Goal: Obtain resource: Obtain resource

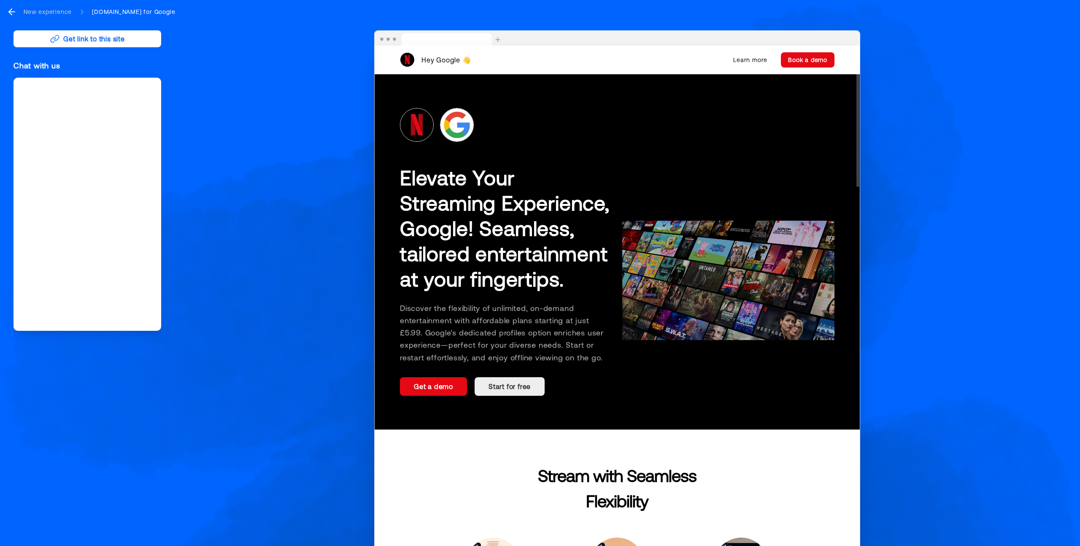
drag, startPoint x: 595, startPoint y: 354, endPoint x: 414, endPoint y: 176, distance: 254.2
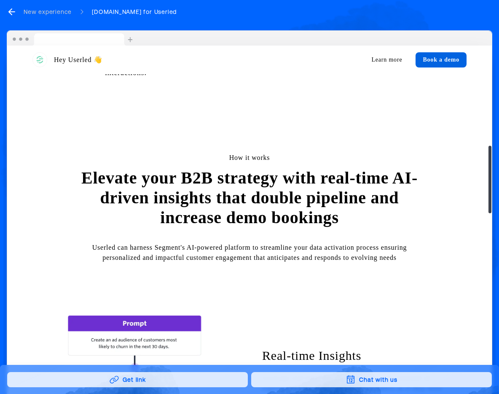
scroll to position [526, 0]
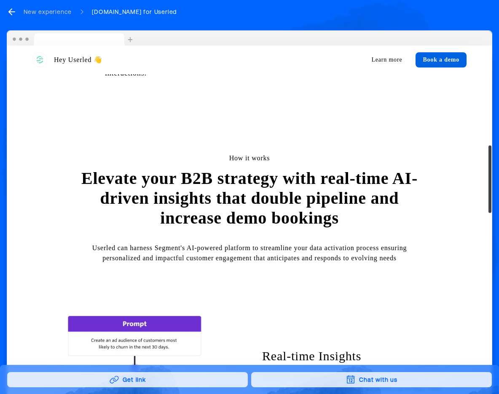
drag, startPoint x: 86, startPoint y: 168, endPoint x: 338, endPoint y: 233, distance: 259.7
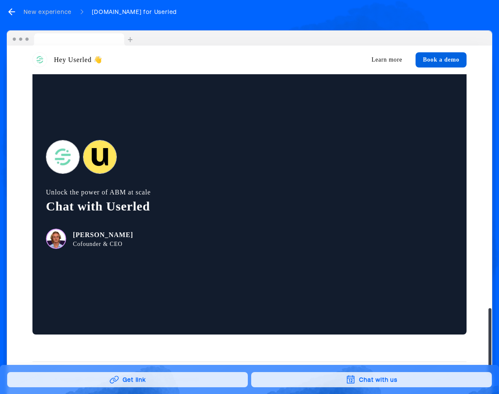
scroll to position [1386, 0]
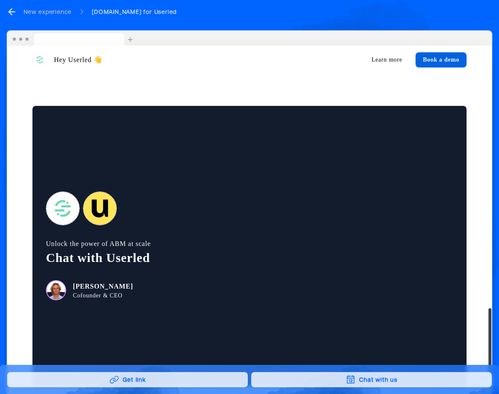
drag, startPoint x: 152, startPoint y: 269, endPoint x: 94, endPoint y: 258, distance: 58.4
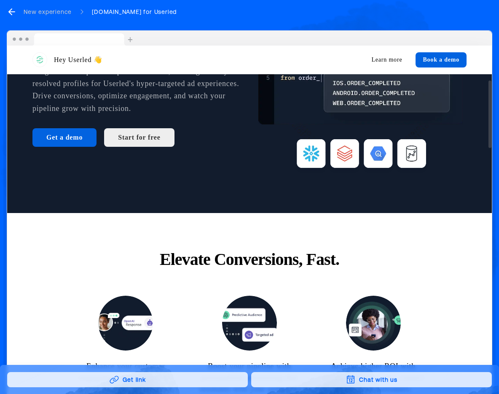
scroll to position [0, 0]
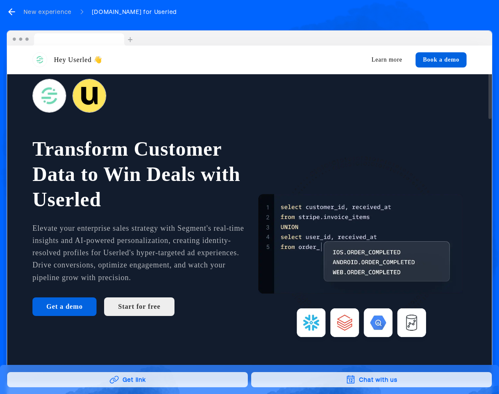
scroll to position [30, 0]
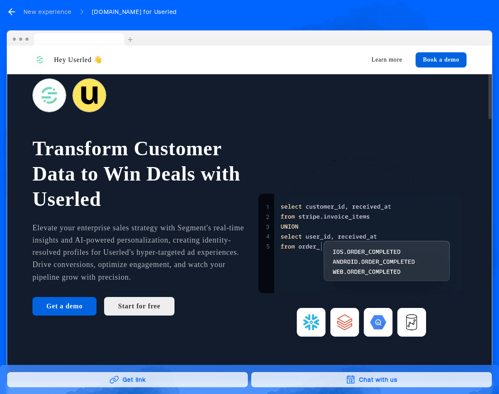
click at [183, 381] on button "Get link" at bounding box center [127, 379] width 241 height 15
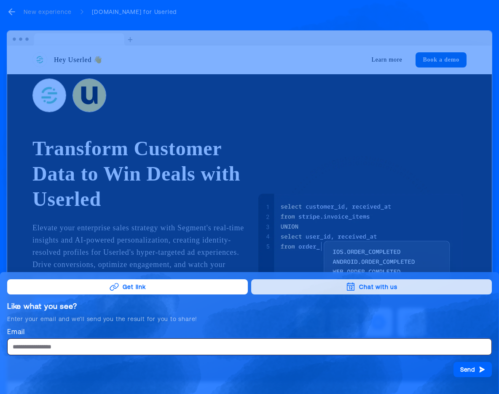
click at [81, 343] on input "Email" at bounding box center [249, 346] width 485 height 17
click at [105, 327] on label "Email" at bounding box center [249, 332] width 485 height 10
click at [105, 338] on input "Email" at bounding box center [249, 346] width 485 height 17
click at [98, 325] on div "Like what you see? Enter your email and we’ll send you the result for you to sh…" at bounding box center [249, 339] width 485 height 76
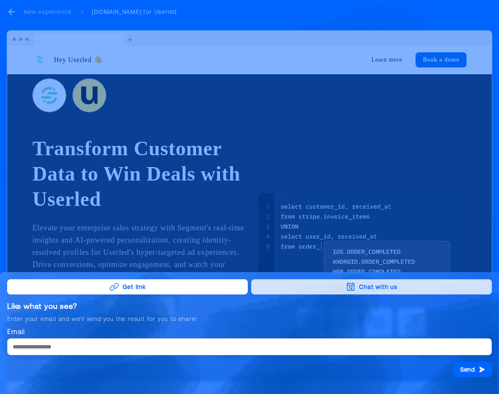
click at [103, 320] on div "Enter your email and we’ll send you the result for you to share!" at bounding box center [249, 319] width 485 height 8
click at [179, 208] on div at bounding box center [249, 197] width 499 height 394
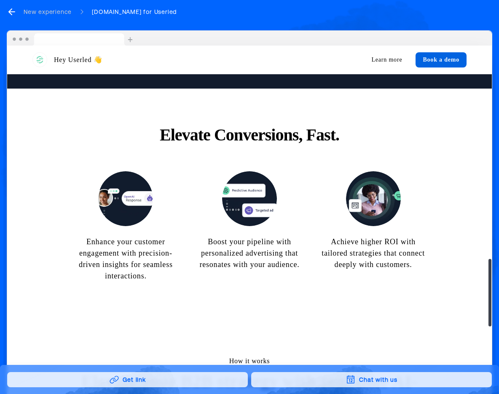
scroll to position [0, 0]
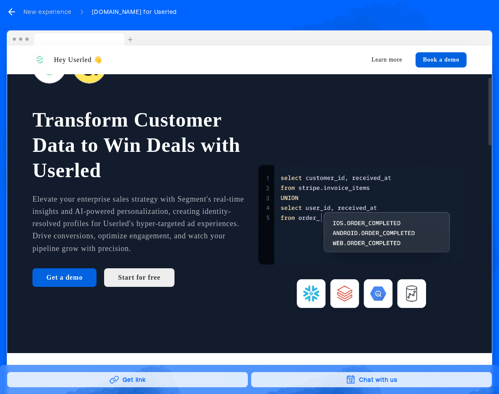
scroll to position [168, 0]
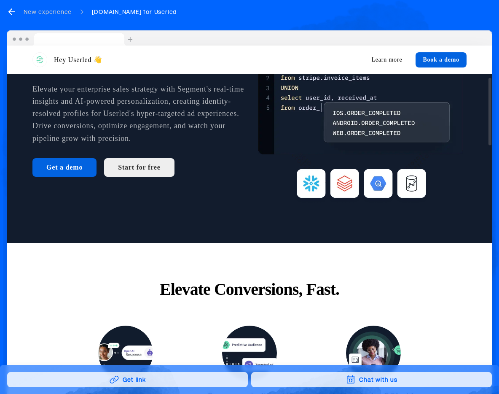
drag, startPoint x: 145, startPoint y: 289, endPoint x: 340, endPoint y: 294, distance: 194.5
drag, startPoint x: 222, startPoint y: 291, endPoint x: 134, endPoint y: 286, distance: 88.3
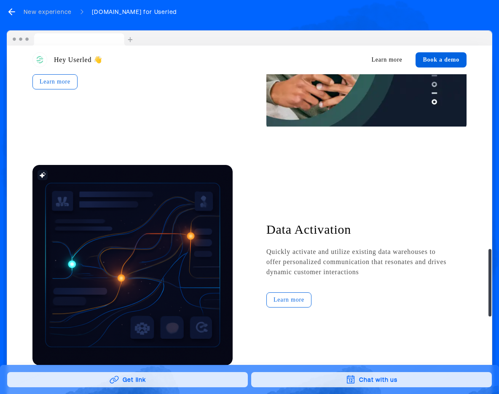
scroll to position [1074, 0]
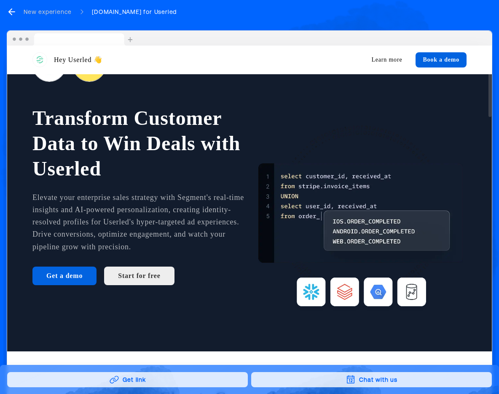
scroll to position [0, 0]
